Goal: Transaction & Acquisition: Purchase product/service

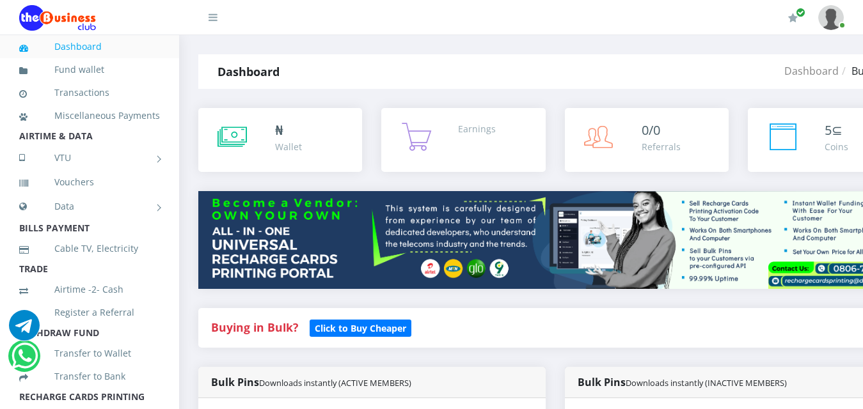
select select "MTN"
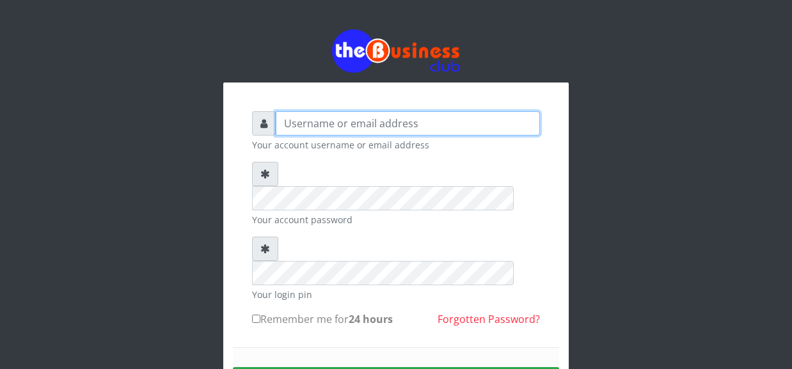
type input "YaronMarcuz"
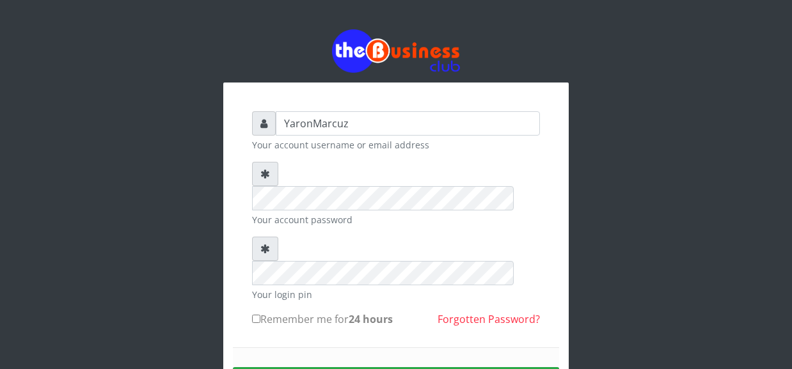
click at [255, 315] on input "Remember me for 24 hours" at bounding box center [256, 319] width 8 height 8
checkbox input "true"
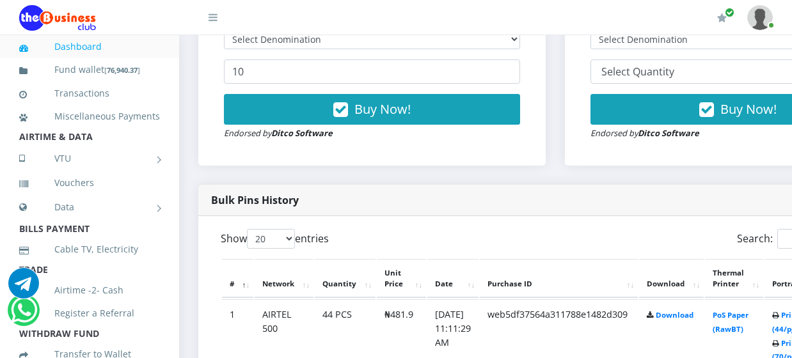
scroll to position [320, 0]
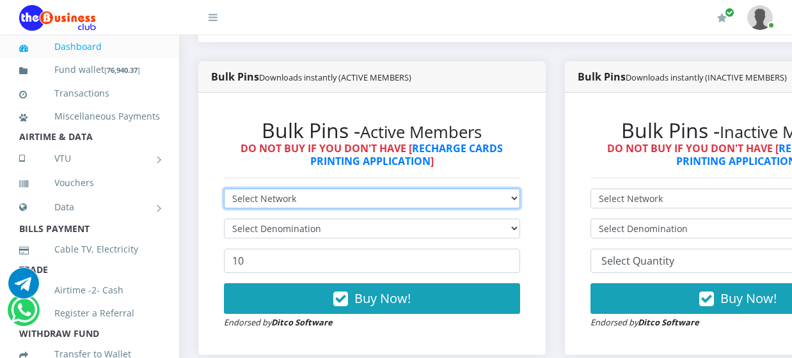
drag, startPoint x: 311, startPoint y: 186, endPoint x: 311, endPoint y: 195, distance: 9.0
click at [311, 189] on select "Select Network MTN Globacom 9Mobile Airtel" at bounding box center [372, 199] width 296 height 20
select select "MTN"
click at [224, 189] on select "Select Network MTN Globacom 9Mobile Airtel" at bounding box center [372, 199] width 296 height 20
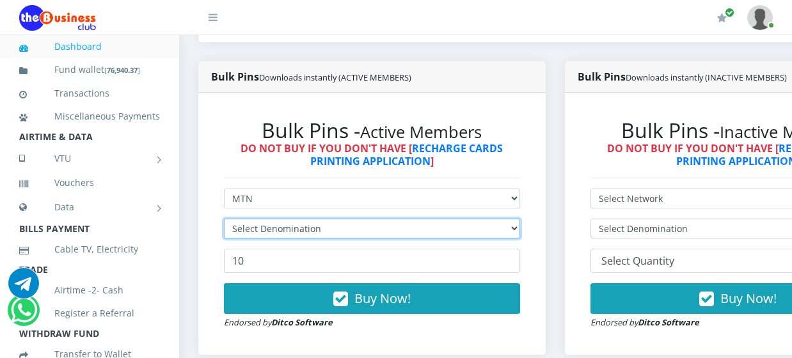
click at [332, 219] on select "Select Denomination" at bounding box center [372, 229] width 296 height 20
click at [333, 220] on select "Select Denomination" at bounding box center [372, 229] width 296 height 20
click at [386, 219] on select "Select Denomination" at bounding box center [372, 229] width 296 height 20
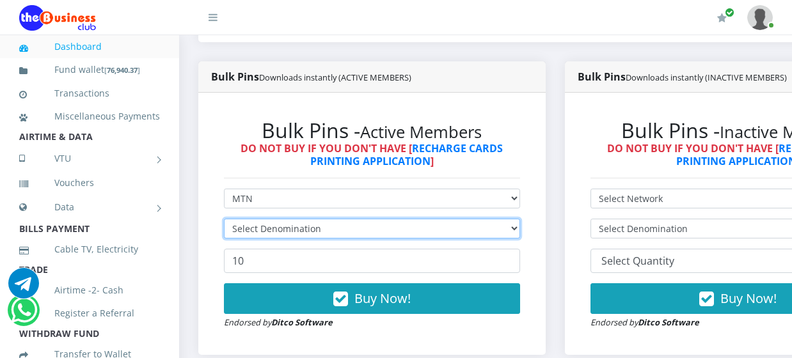
click at [384, 219] on select "Select Denomination" at bounding box center [372, 229] width 296 height 20
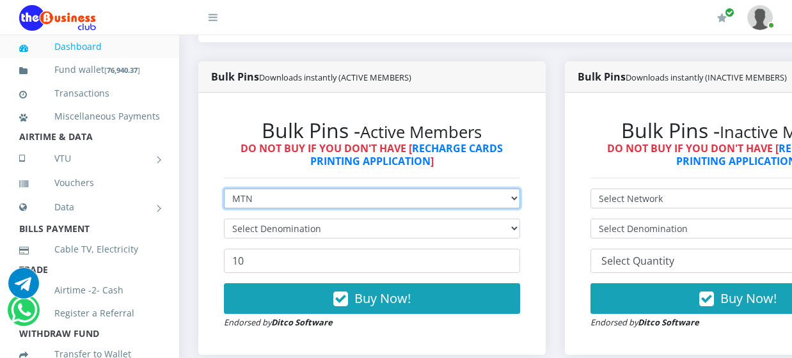
drag, startPoint x: 393, startPoint y: 192, endPoint x: 375, endPoint y: 194, distance: 18.0
click at [393, 192] on select "Select Network MTN Globacom 9Mobile Airtel" at bounding box center [372, 199] width 296 height 20
click at [224, 189] on select "Select Network MTN Globacom 9Mobile Airtel" at bounding box center [372, 199] width 296 height 20
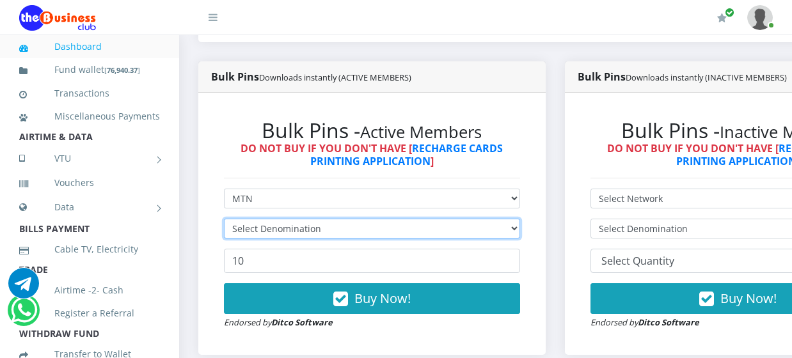
click at [320, 219] on select "Select Denomination" at bounding box center [372, 229] width 296 height 20
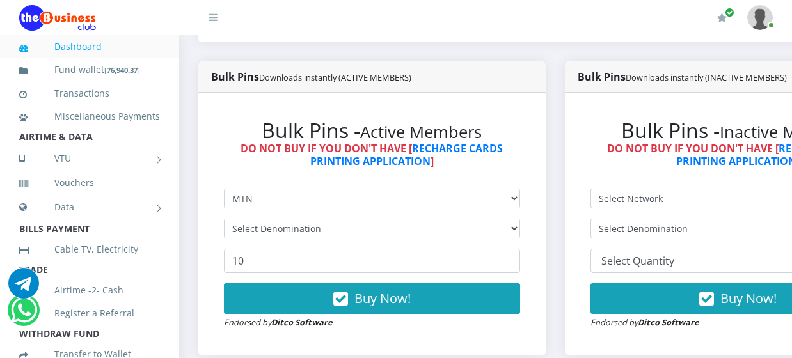
click at [322, 198] on form "Select Network MTN Globacom 9Mobile Airtel Select Denomination 10 Buy Now! Endo…" at bounding box center [372, 259] width 296 height 141
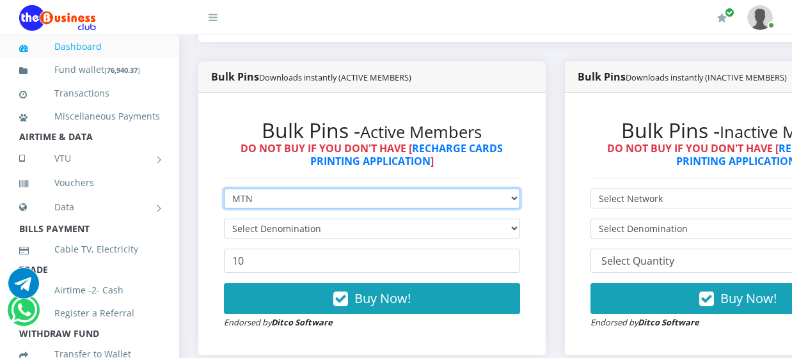
drag, startPoint x: 382, startPoint y: 187, endPoint x: 381, endPoint y: 195, distance: 7.8
click at [383, 189] on select "Select Network MTN Globacom 9Mobile Airtel" at bounding box center [372, 199] width 296 height 20
click at [224, 189] on select "Select Network MTN Globacom 9Mobile Airtel" at bounding box center [372, 199] width 296 height 20
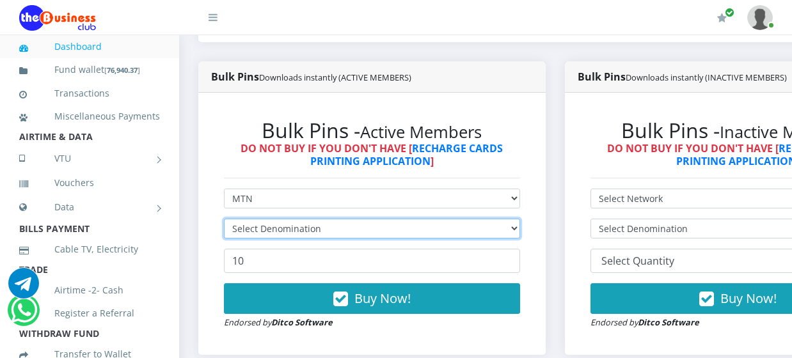
click at [520, 220] on select "Select Denomination" at bounding box center [372, 229] width 296 height 20
click at [513, 219] on select "Select Denomination" at bounding box center [372, 229] width 296 height 20
click at [519, 219] on select "Select Denomination" at bounding box center [372, 229] width 296 height 20
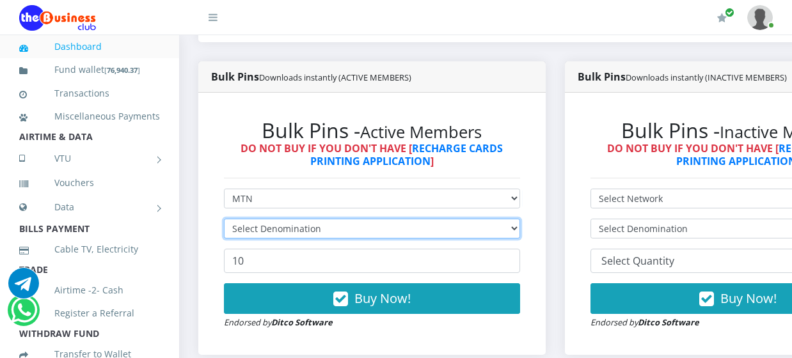
click at [520, 219] on select "Select Denomination" at bounding box center [372, 229] width 296 height 20
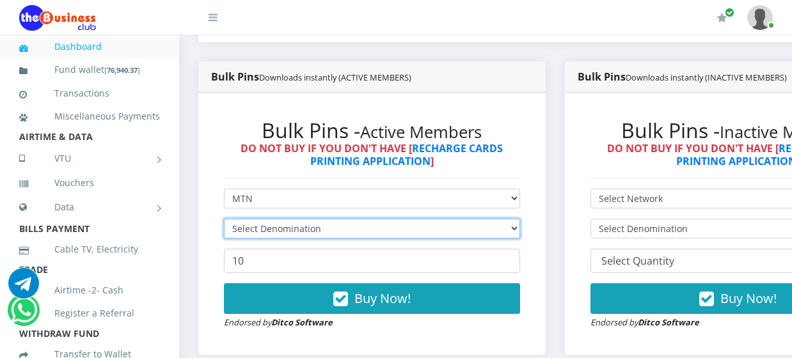
click at [520, 219] on select "Select Denomination" at bounding box center [372, 229] width 296 height 20
click at [224, 219] on select "Select Denomination" at bounding box center [372, 229] width 296 height 20
click at [493, 219] on select "Select Denomination" at bounding box center [372, 229] width 296 height 20
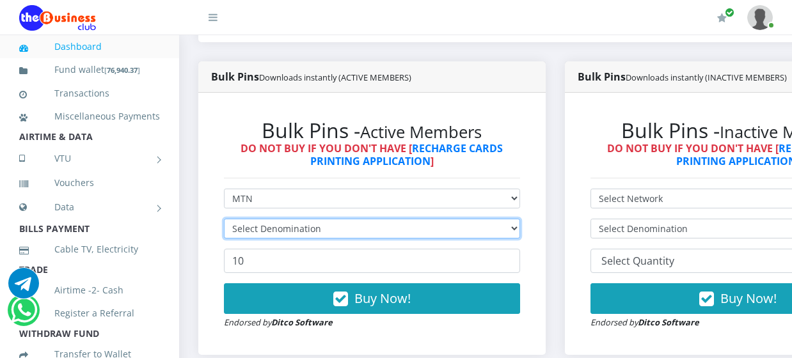
click at [493, 219] on select "Select Denomination" at bounding box center [372, 229] width 296 height 20
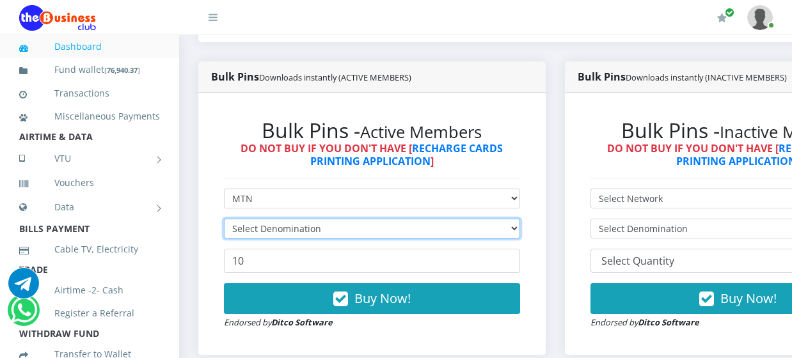
click at [493, 219] on select "Select Denomination" at bounding box center [372, 229] width 296 height 20
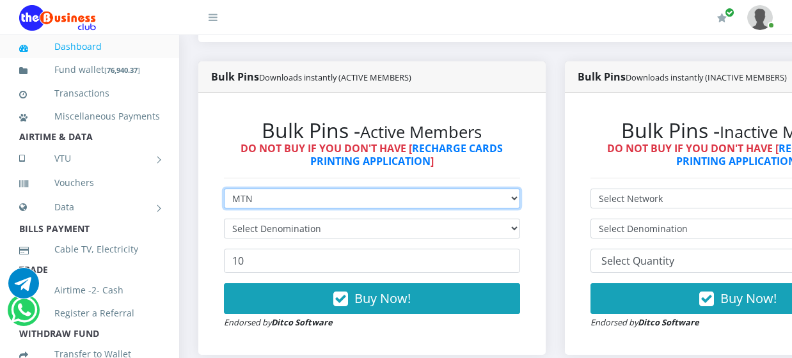
click at [491, 194] on select "Select Network MTN Globacom 9Mobile Airtel" at bounding box center [372, 199] width 296 height 20
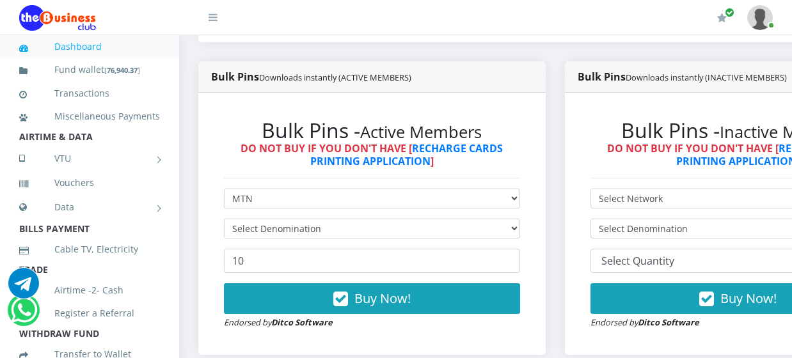
click at [326, 264] on form "Select Network MTN Globacom 9Mobile Airtel Select Denomination 10 Buy Now! Endo…" at bounding box center [372, 259] width 296 height 141
click at [359, 203] on form "Select Network MTN Globacom 9Mobile Airtel Select Denomination 10 Buy Now! Endo…" at bounding box center [372, 259] width 296 height 141
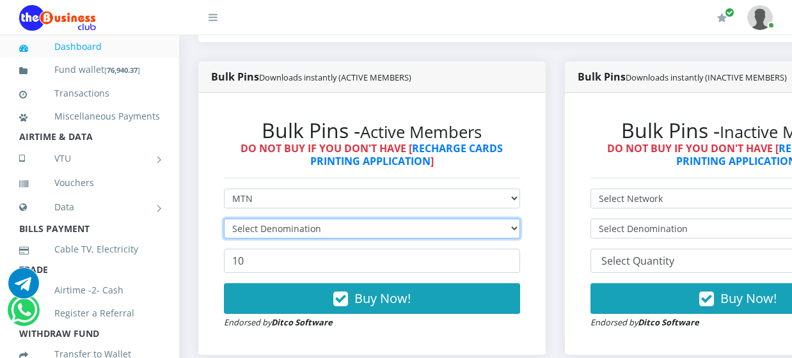
click at [359, 219] on select "Select Denomination" at bounding box center [372, 229] width 296 height 20
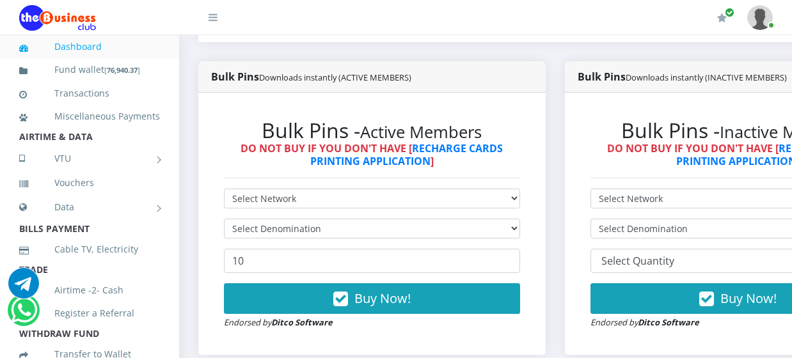
scroll to position [320, 0]
select select "MTN"
click at [224, 189] on select "Select Network MTN Globacom 9Mobile Airtel" at bounding box center [372, 199] width 296 height 20
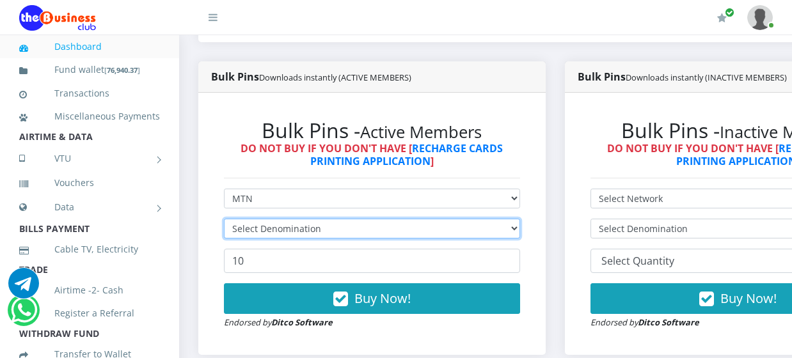
click at [347, 219] on select "Select Denomination" at bounding box center [372, 229] width 296 height 20
select select "193.98-200"
click at [224, 219] on select "Select Denomination MTN NGN100 - ₦96.99 MTN NGN200 - ₦193.98 MTN NGN400 - ₦387.…" at bounding box center [372, 229] width 296 height 20
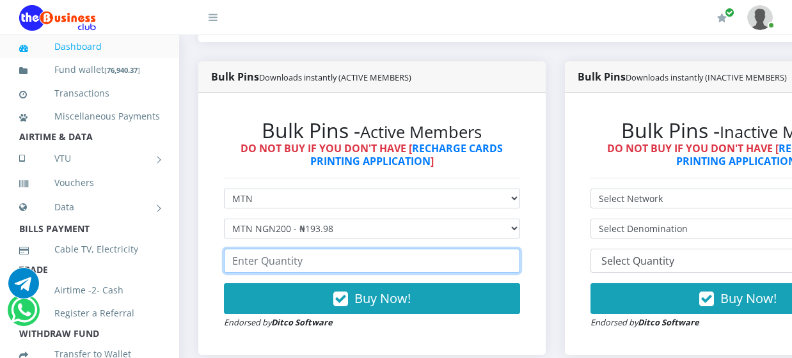
click at [265, 255] on input "number" at bounding box center [372, 261] width 296 height 24
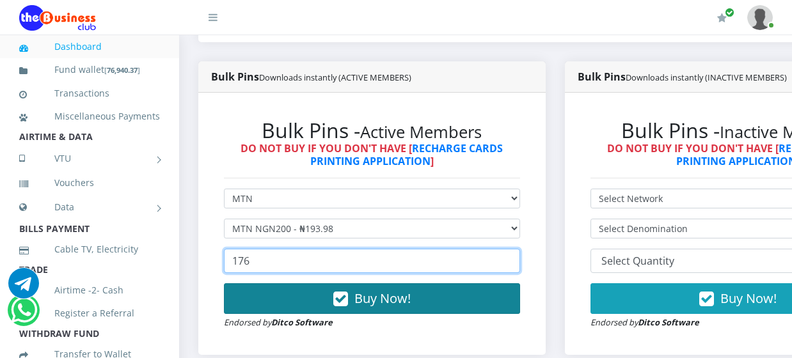
type input "176"
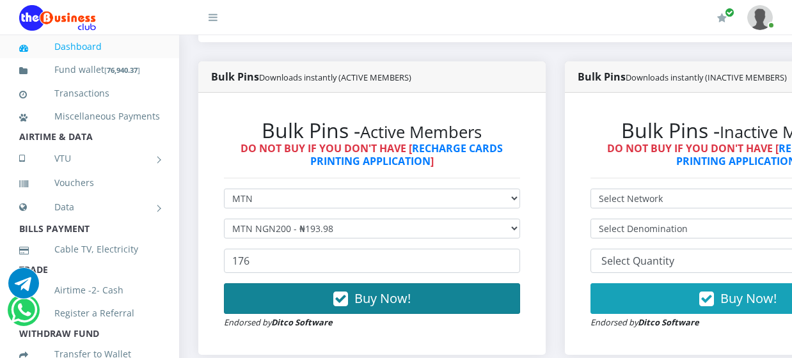
click at [270, 283] on button "Buy Now!" at bounding box center [372, 298] width 296 height 31
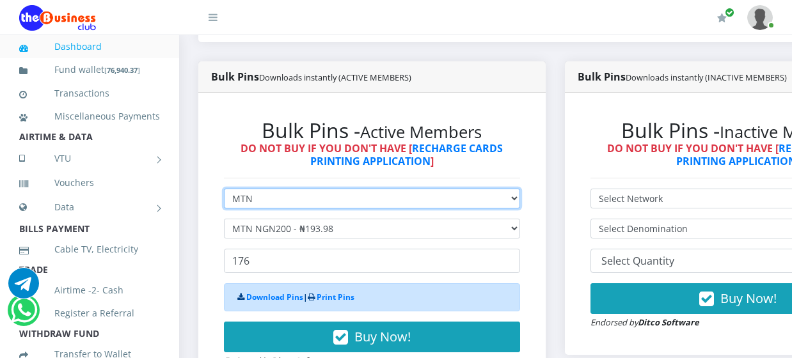
click at [301, 191] on select "Select Network MTN Globacom 9Mobile Airtel" at bounding box center [372, 199] width 296 height 20
select select "Airtel"
click at [224, 189] on select "Select Network MTN Globacom 9Mobile Airtel" at bounding box center [372, 199] width 296 height 20
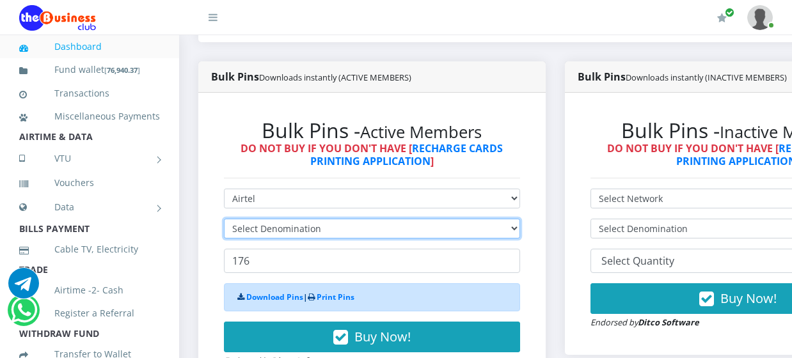
click at [295, 223] on select "Select Denomination" at bounding box center [372, 229] width 296 height 20
click at [313, 223] on select "Select Denomination" at bounding box center [372, 229] width 296 height 20
click at [316, 223] on select "Select Denomination" at bounding box center [372, 229] width 296 height 20
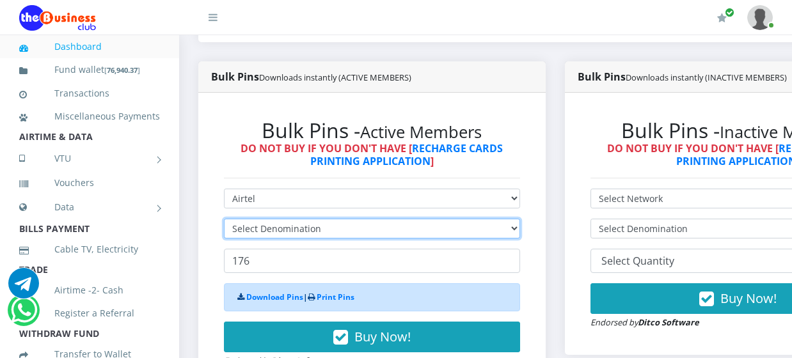
click at [316, 223] on select "Select Denomination" at bounding box center [372, 229] width 296 height 20
click at [317, 223] on select "Select Denomination" at bounding box center [372, 229] width 296 height 20
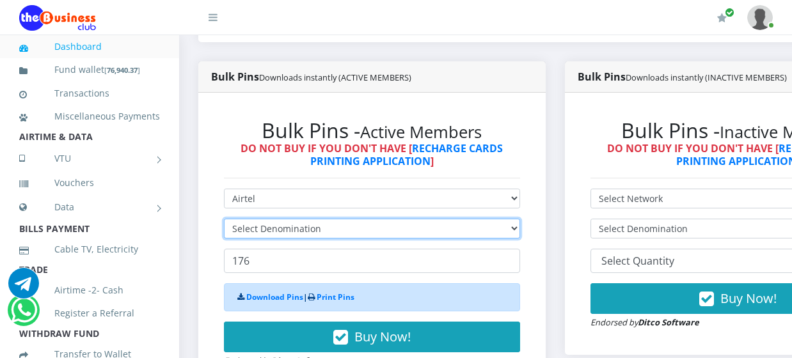
click at [317, 222] on select "Select Denomination" at bounding box center [372, 229] width 296 height 20
click at [317, 221] on select "Select Denomination" at bounding box center [372, 229] width 296 height 20
click at [317, 222] on select "Select Denomination" at bounding box center [372, 229] width 296 height 20
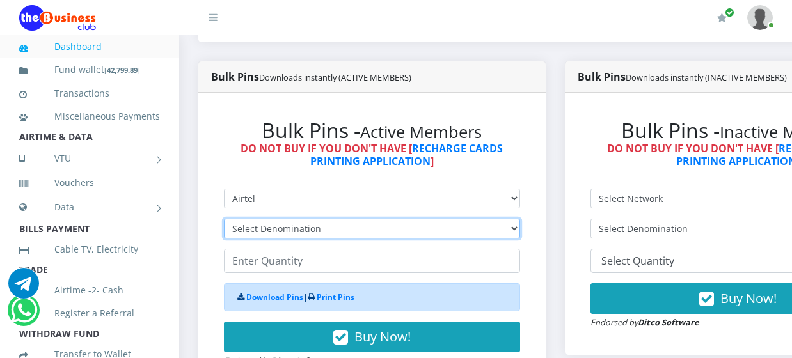
click at [334, 219] on select "Select Denomination Airtel NGN100 - ₦96.38 Airtel NGN200 - ₦192.76 Airtel NGN50…" at bounding box center [372, 229] width 296 height 20
select select "192.76-200"
click at [224, 219] on select "Select Denomination Airtel NGN100 - ₦96.38 Airtel NGN200 - ₦192.76 Airtel NGN50…" at bounding box center [372, 229] width 296 height 20
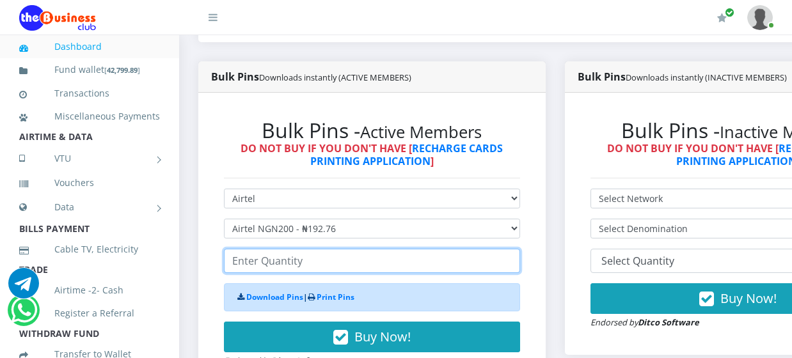
click at [270, 249] on input "number" at bounding box center [372, 261] width 296 height 24
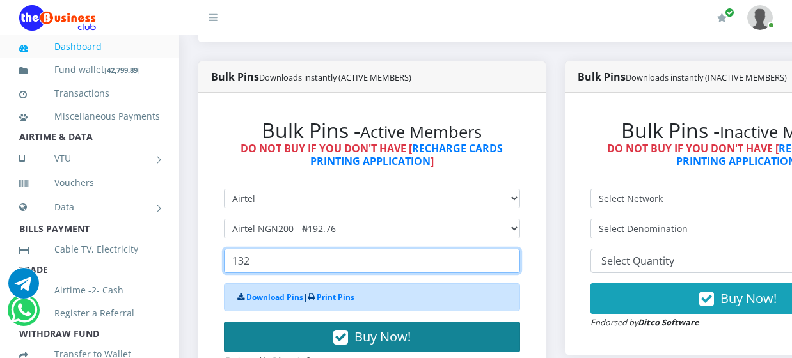
type input "132"
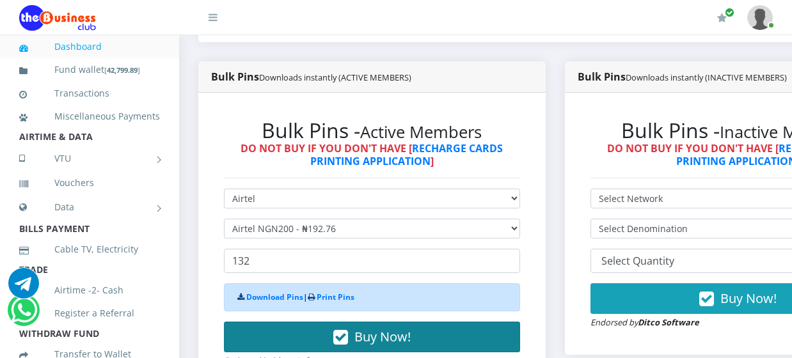
click at [294, 329] on button "Buy Now!" at bounding box center [372, 337] width 296 height 31
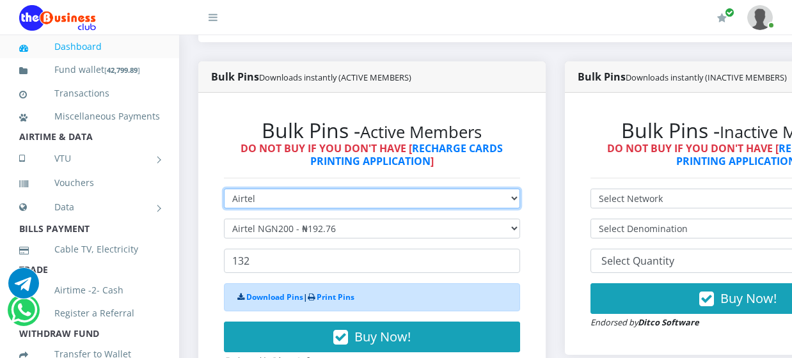
click at [313, 193] on select "Select Network MTN Globacom 9Mobile Airtel" at bounding box center [372, 199] width 296 height 20
select select "MTN"
click at [224, 189] on select "Select Network MTN Globacom 9Mobile Airtel" at bounding box center [372, 199] width 296 height 20
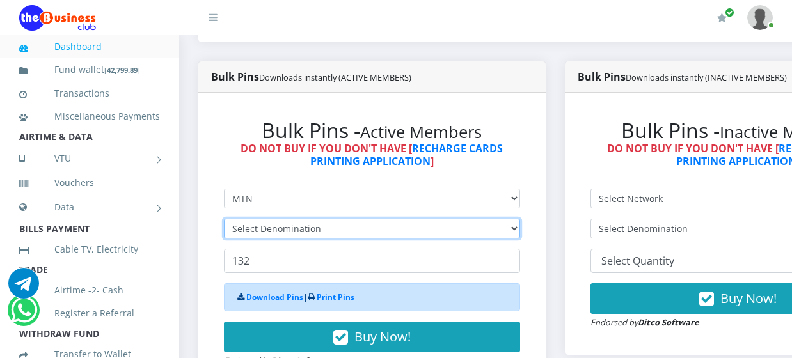
click at [297, 219] on select "Select Denomination" at bounding box center [372, 229] width 296 height 20
select select "96.99-100"
click at [224, 219] on select "Select Denomination MTN NGN100 - ₦96.99 MTN NGN200 - ₦193.98 MTN NGN400 - ₦387.…" at bounding box center [372, 229] width 296 height 20
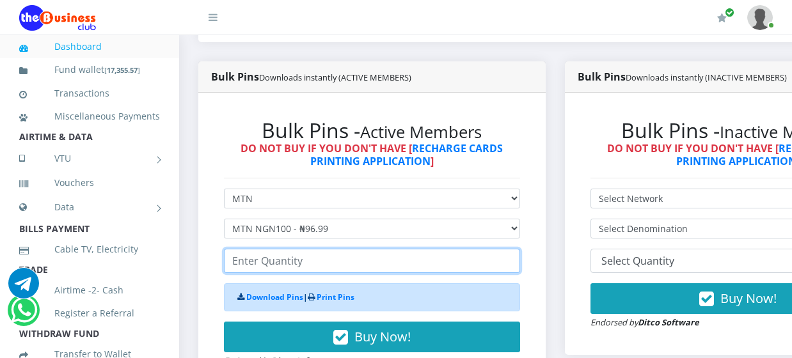
click at [306, 249] on input "number" at bounding box center [372, 261] width 296 height 24
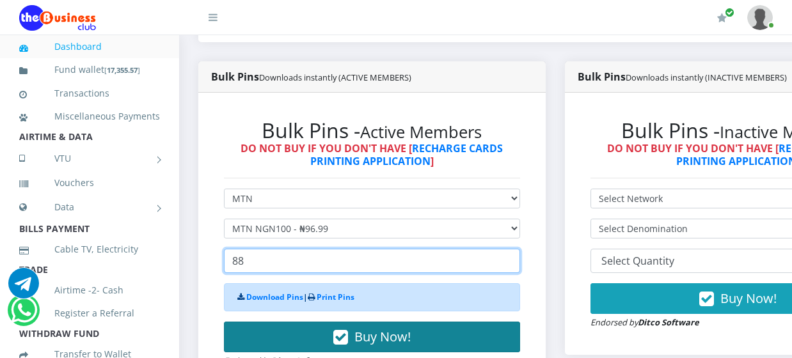
type input "88"
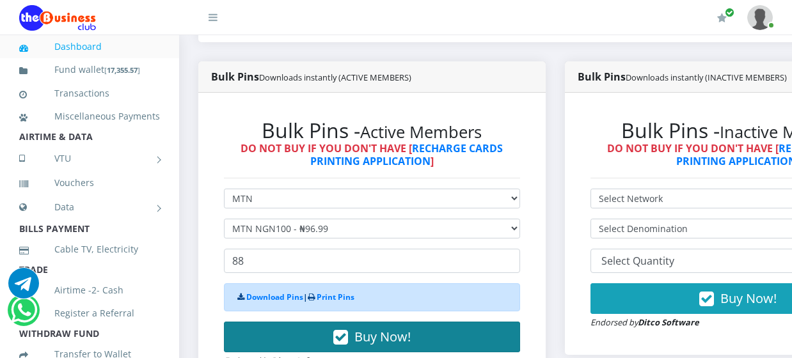
click at [324, 333] on button "Buy Now!" at bounding box center [372, 337] width 296 height 31
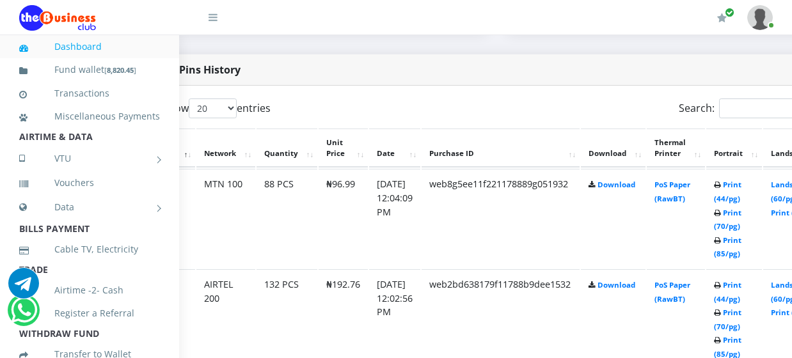
scroll to position [640, 59]
click at [740, 180] on link "Print (44/pg)" at bounding box center [727, 192] width 28 height 24
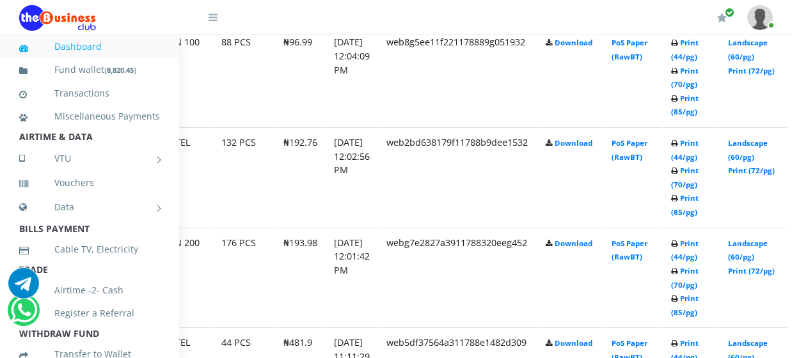
scroll to position [782, 116]
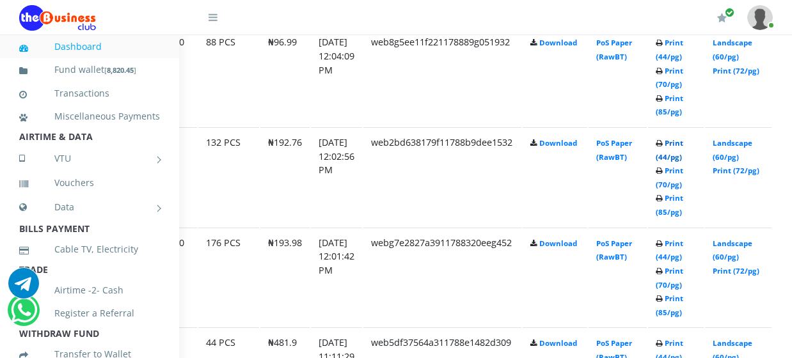
click at [683, 138] on link "Print (44/pg)" at bounding box center [670, 150] width 28 height 24
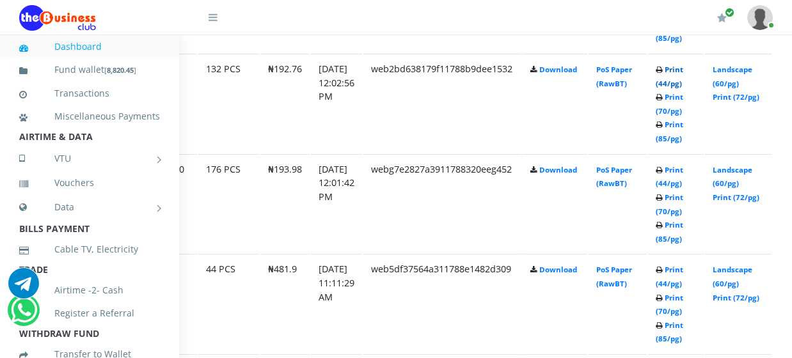
scroll to position [910, 116]
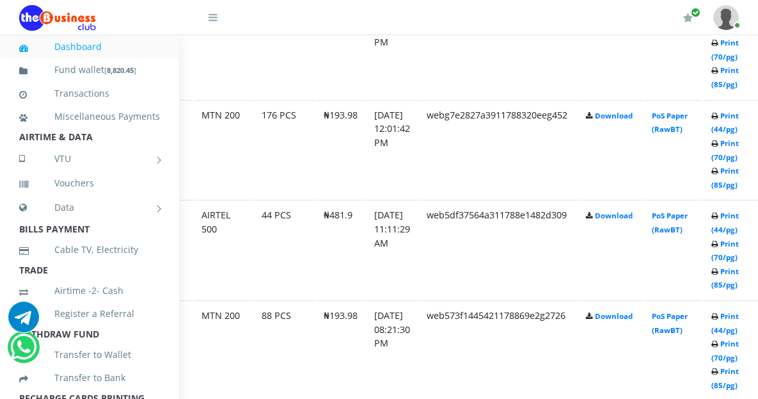
scroll to position [910, 60]
click at [739, 111] on link "Print (44/pg)" at bounding box center [726, 123] width 28 height 24
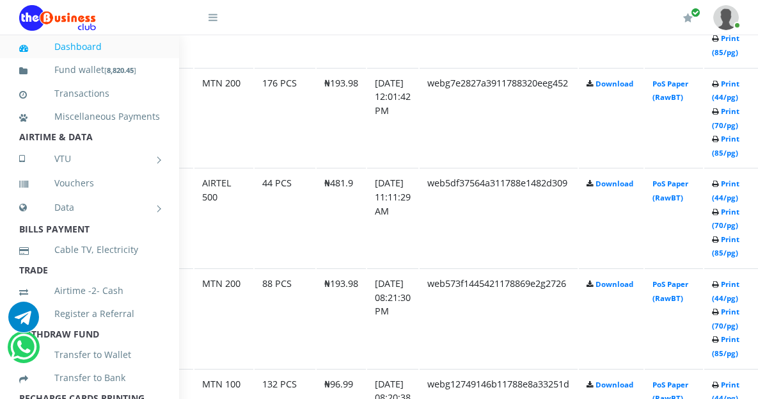
scroll to position [910, 60]
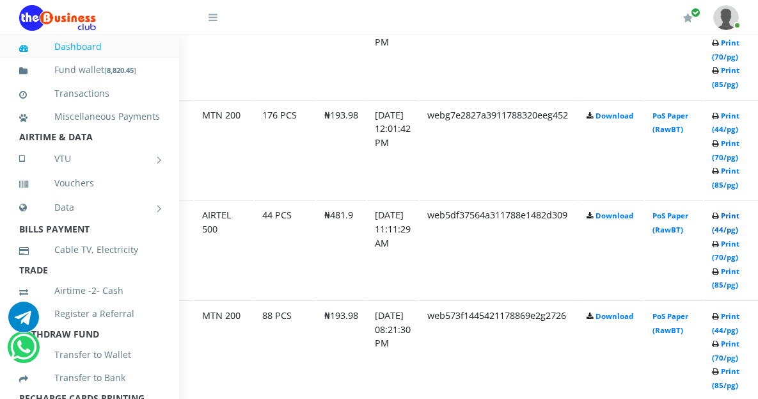
click at [739, 210] on link "Print (44/pg)" at bounding box center [726, 222] width 28 height 24
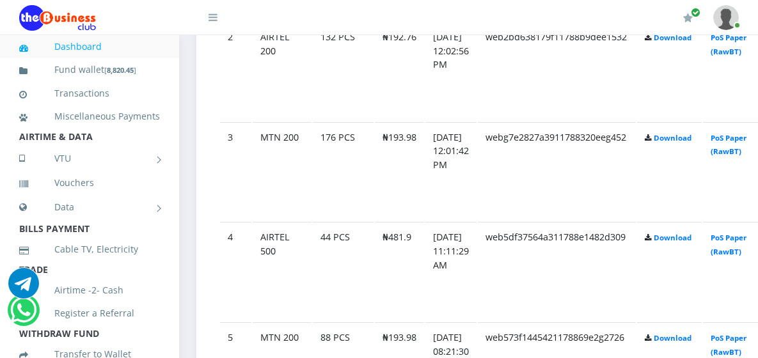
scroll to position [910, 2]
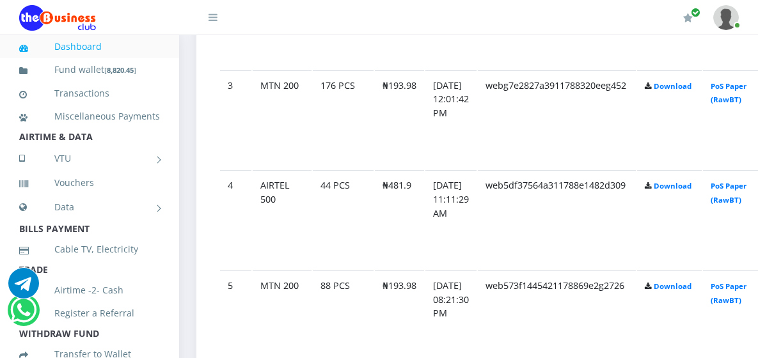
scroll to position [910, 2]
